Goal: Task Accomplishment & Management: Manage account settings

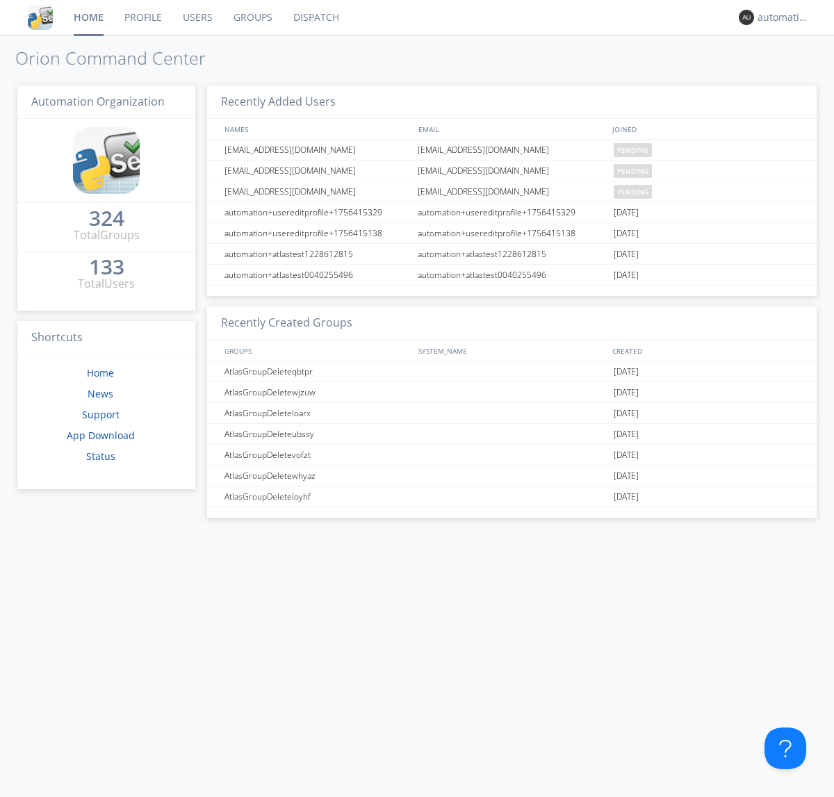
click at [315, 17] on link "Dispatch" at bounding box center [316, 17] width 67 height 35
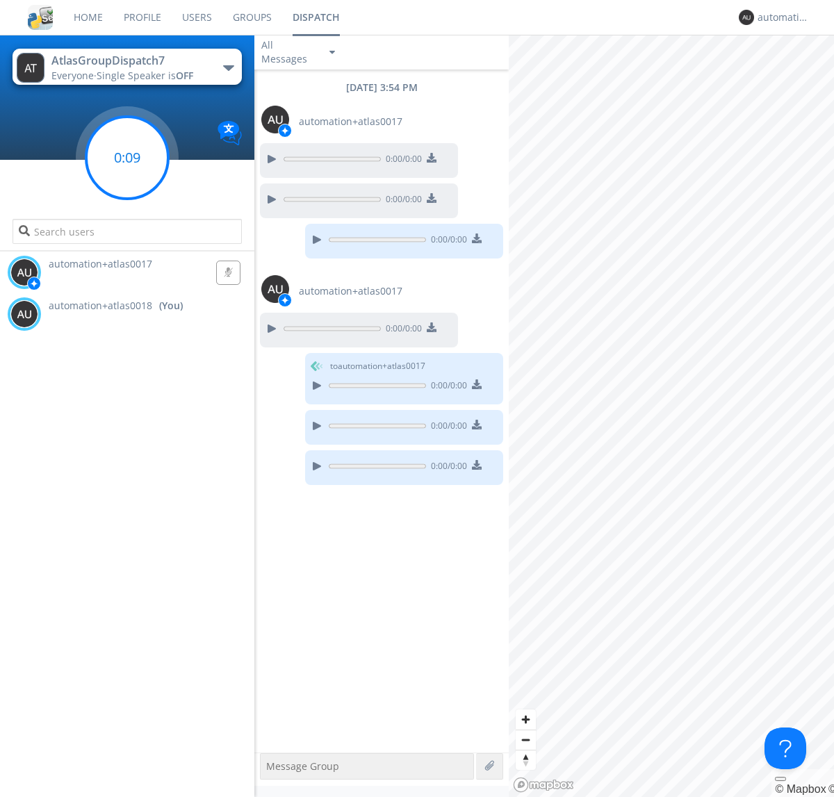
click at [127, 158] on g at bounding box center [127, 158] width 82 height 82
click at [780, 17] on div "automation+atlas0018" at bounding box center [784, 17] width 52 height 14
click at [790, 73] on div "Log Out" at bounding box center [791, 73] width 72 height 25
